Goal: Task Accomplishment & Management: Manage account settings

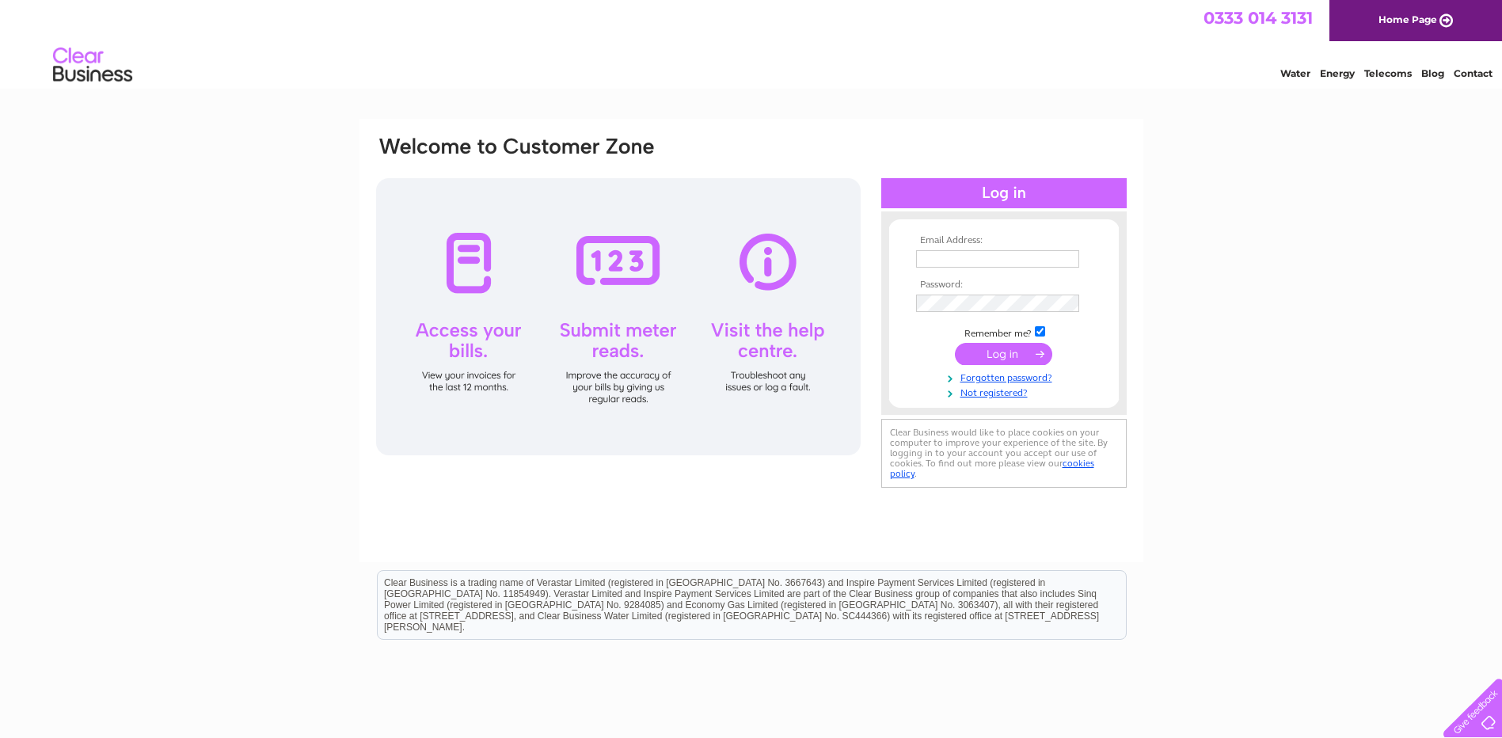
type input "agriorganics@hotmail.co.uk"
click at [1009, 351] on input "submit" at bounding box center [1003, 354] width 97 height 22
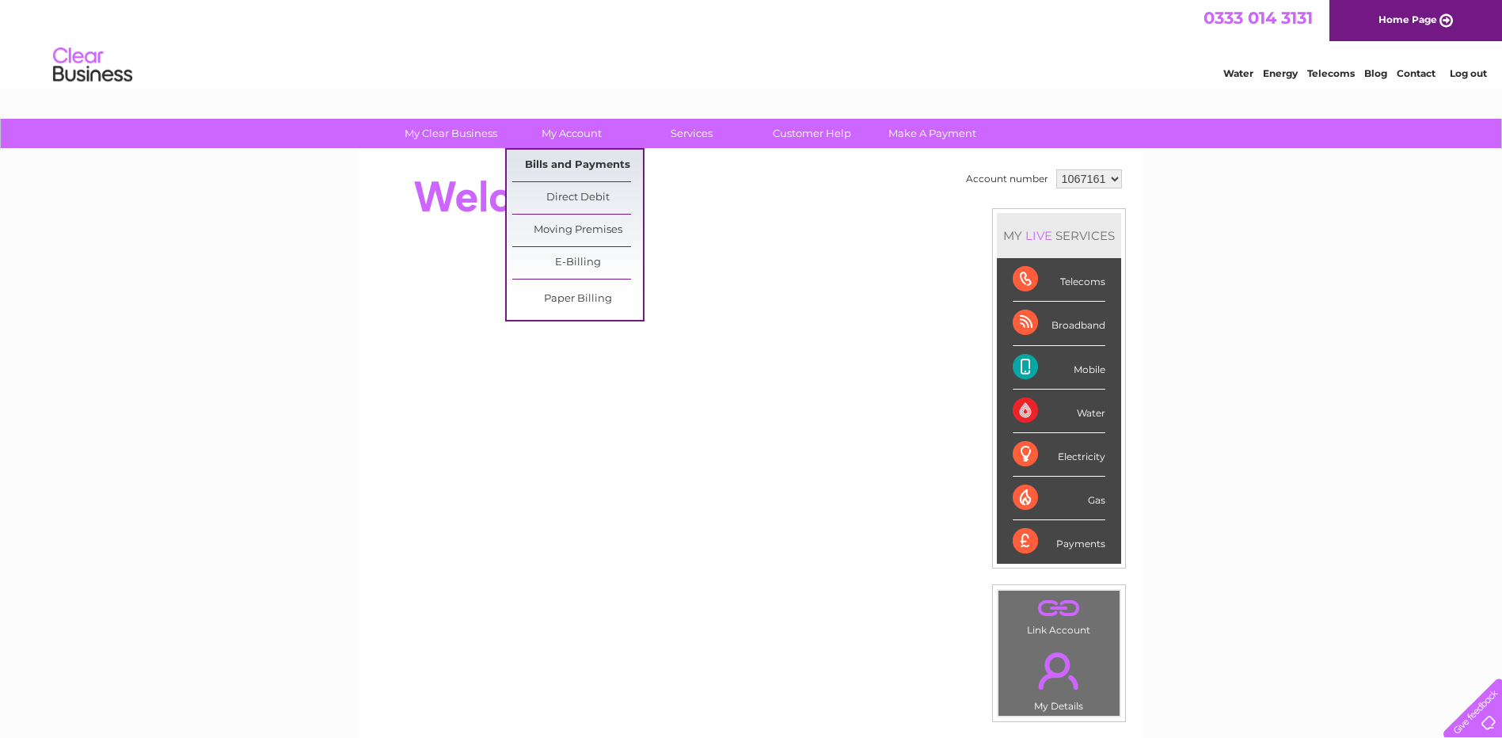
click at [570, 160] on link "Bills and Payments" at bounding box center [577, 166] width 131 height 32
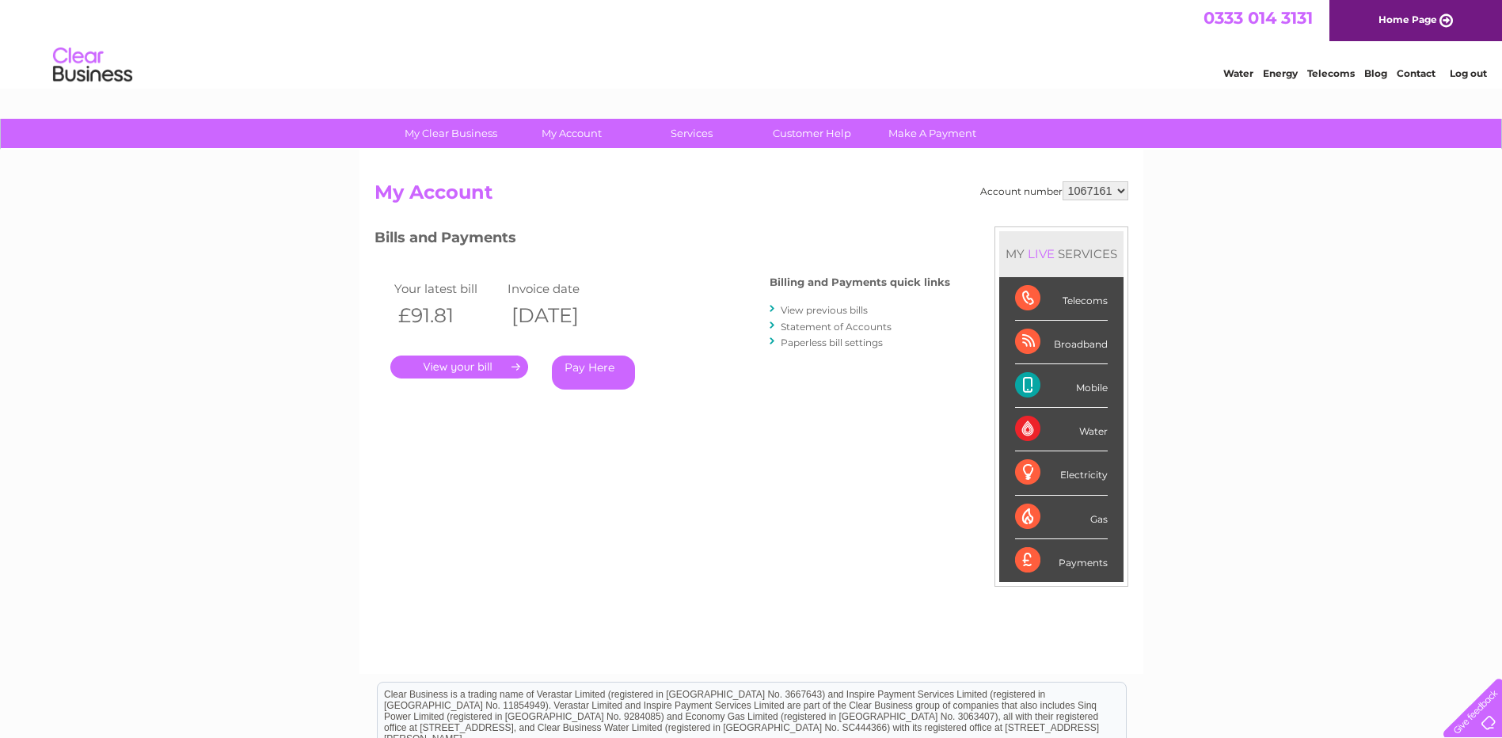
click at [473, 364] on link "." at bounding box center [459, 366] width 138 height 23
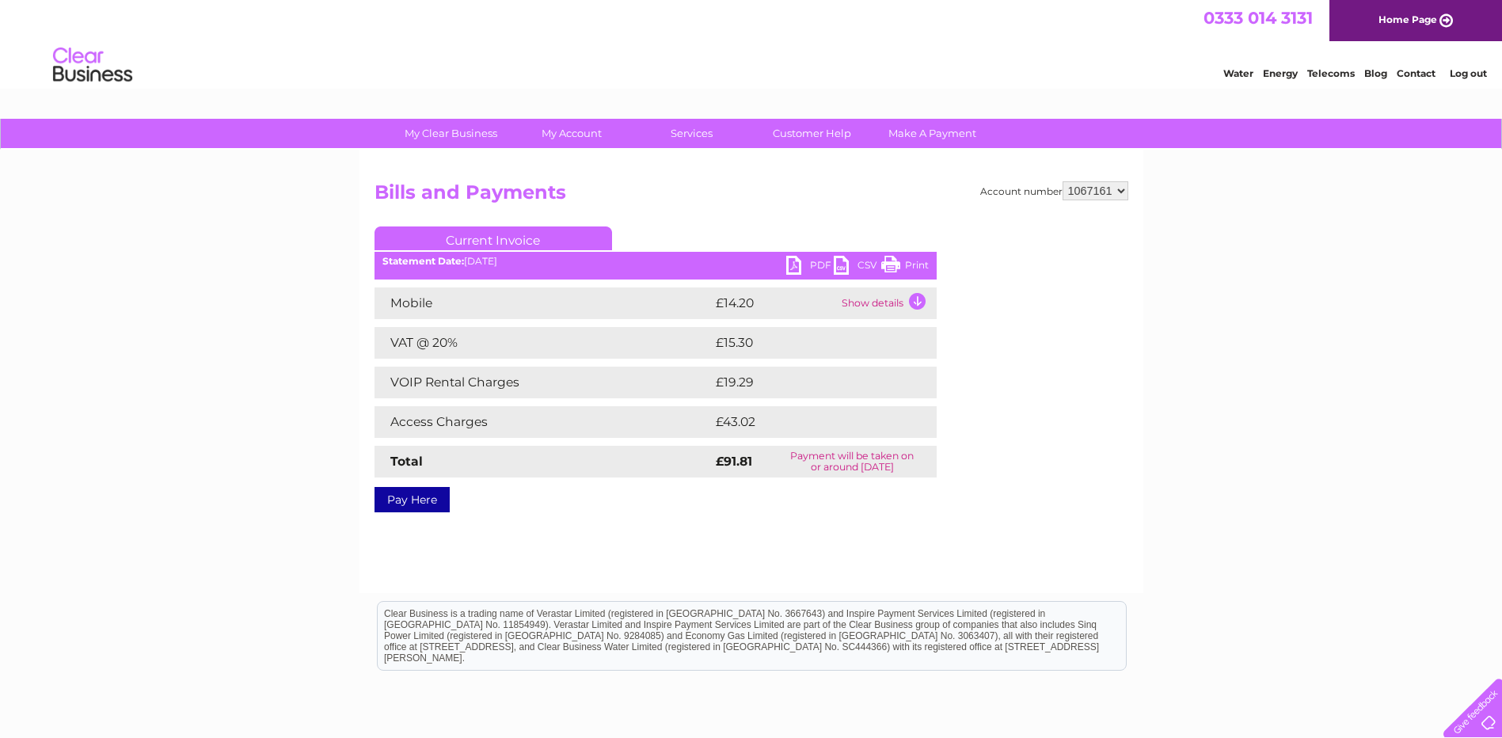
click at [812, 267] on link "PDF" at bounding box center [810, 267] width 48 height 23
